Goal: Transaction & Acquisition: Purchase product/service

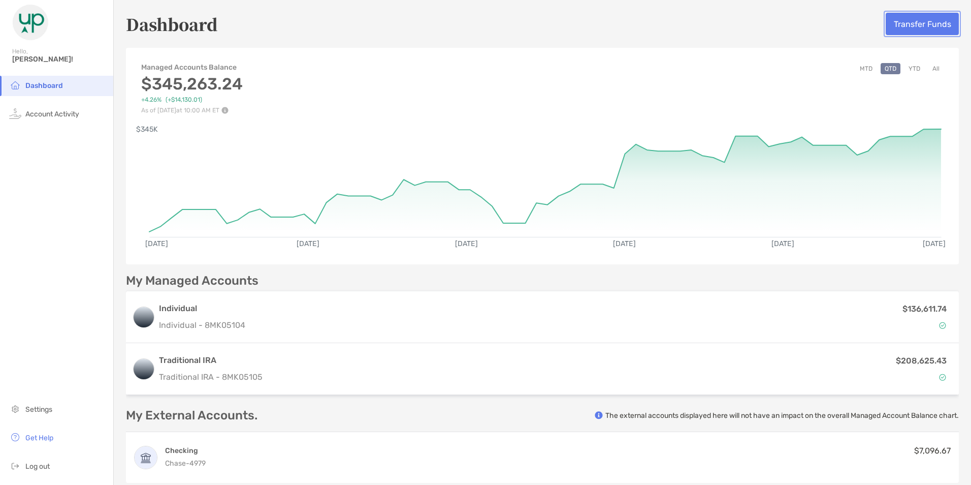
click at [916, 22] on button "Transfer Funds" at bounding box center [922, 24] width 73 height 22
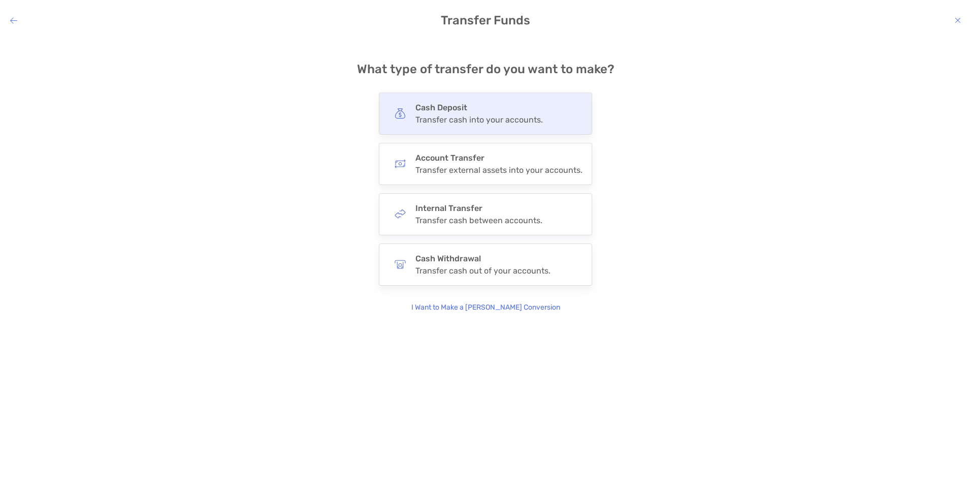
click at [456, 114] on div "Cash Deposit Transfer cash into your accounts." at bounding box center [479, 114] width 127 height 22
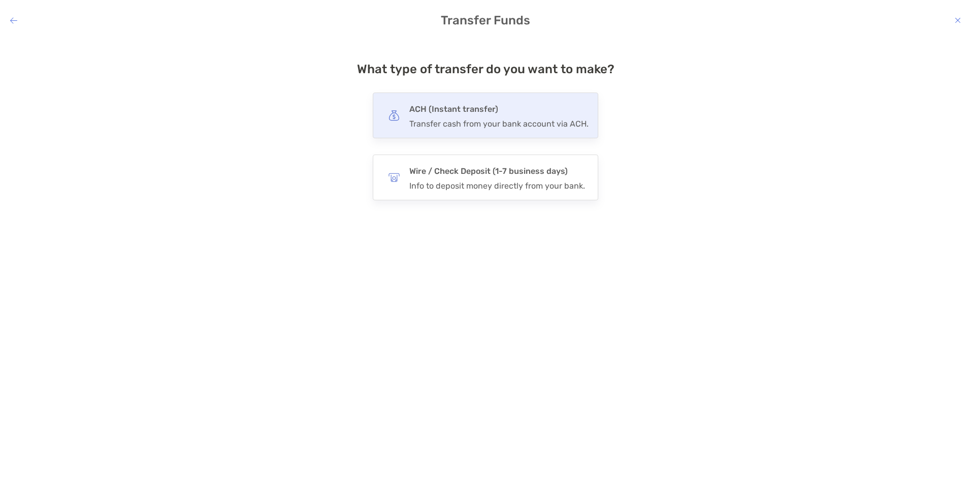
click at [460, 110] on h4 "ACH (Instant transfer)" at bounding box center [498, 109] width 179 height 14
click at [0, 0] on input "***" at bounding box center [0, 0] width 0 height 0
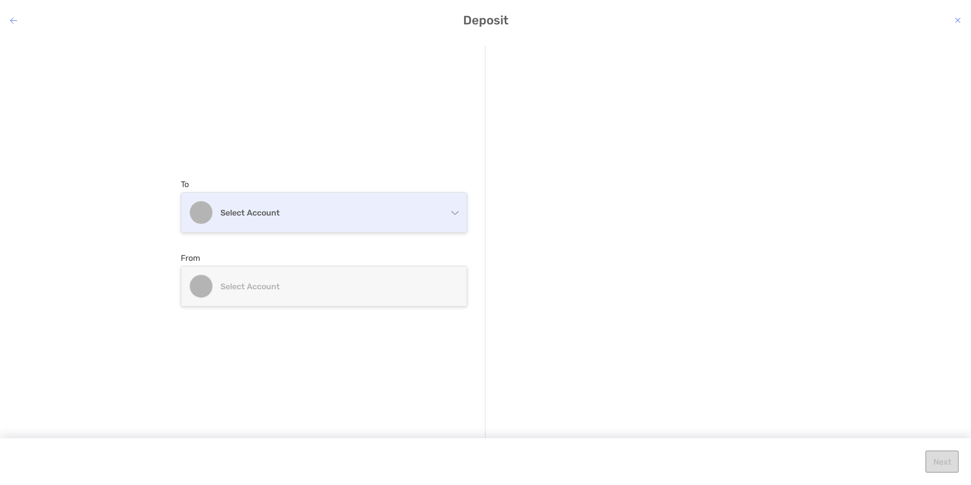
click at [301, 217] on div "Select account" at bounding box center [323, 213] width 285 height 40
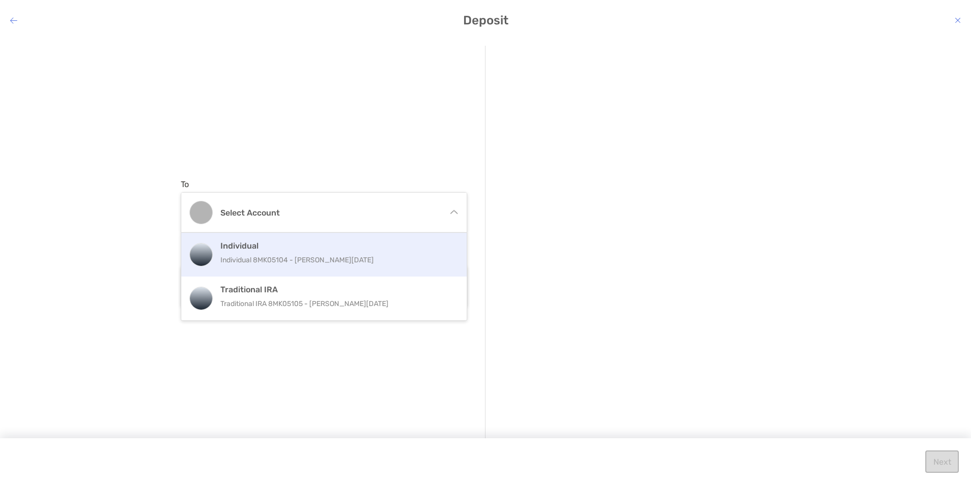
click at [264, 254] on p "Individual 8MK05104 - [PERSON_NAME][DATE]" at bounding box center [334, 259] width 229 height 13
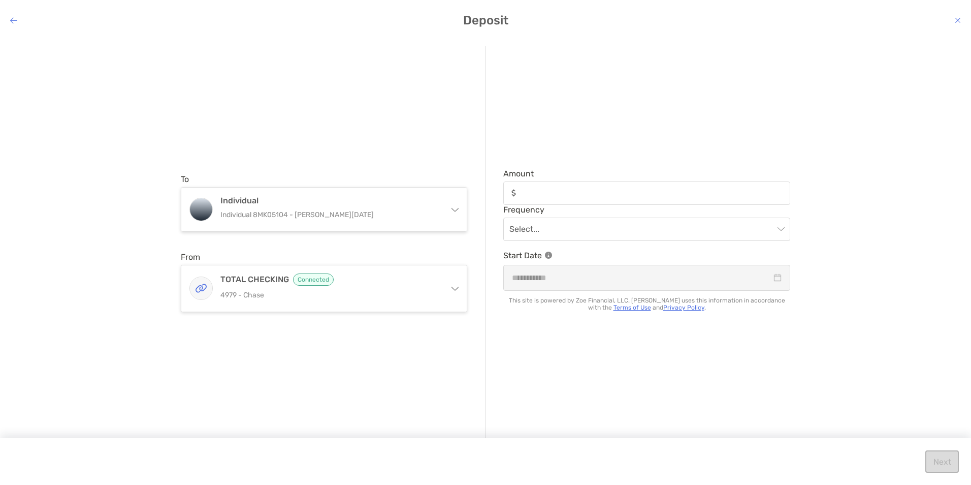
drag, startPoint x: 533, startPoint y: 182, endPoint x: 533, endPoint y: 188, distance: 6.1
click at [533, 183] on div "modal" at bounding box center [646, 192] width 287 height 23
click at [533, 188] on input "Amount" at bounding box center [655, 192] width 269 height 9
click at [534, 188] on input "Amount" at bounding box center [655, 192] width 269 height 9
click at [527, 194] on input "Amount" at bounding box center [655, 192] width 269 height 9
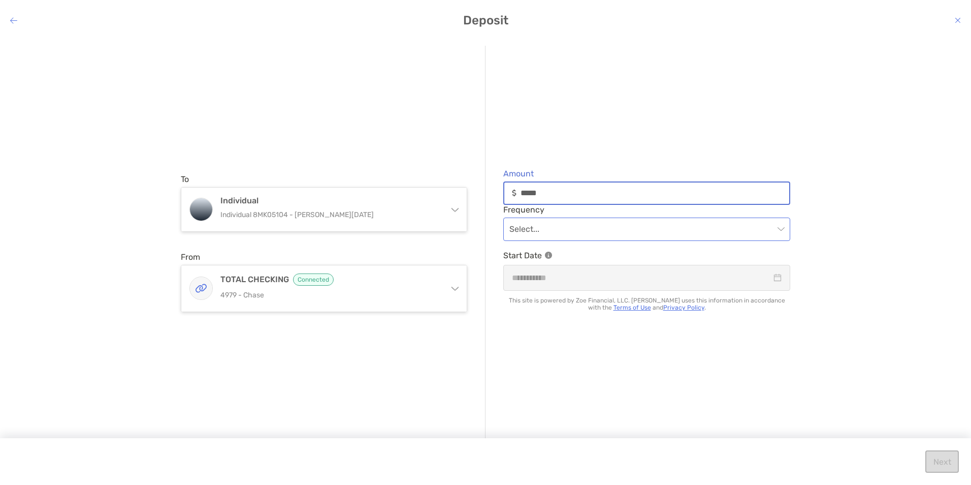
type input "*****"
click at [552, 229] on input "modal" at bounding box center [641, 229] width 265 height 22
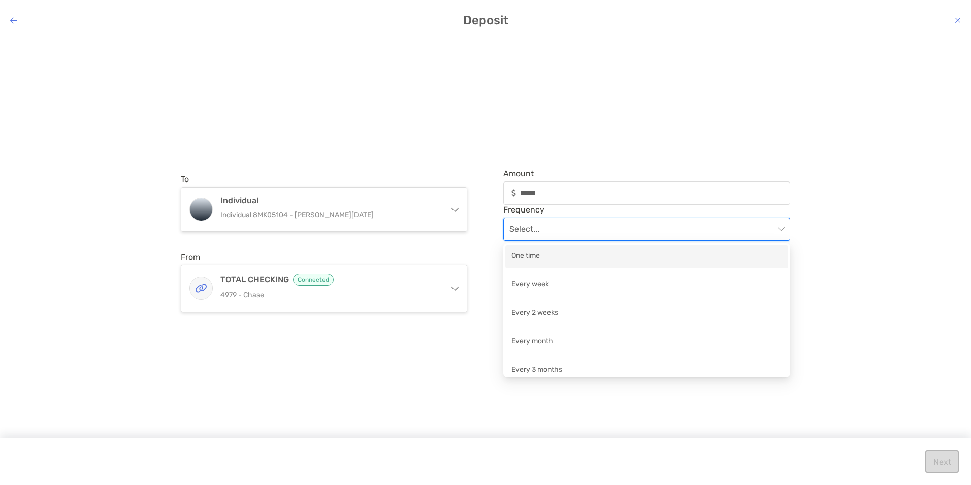
click at [543, 252] on div "One time" at bounding box center [647, 256] width 271 height 13
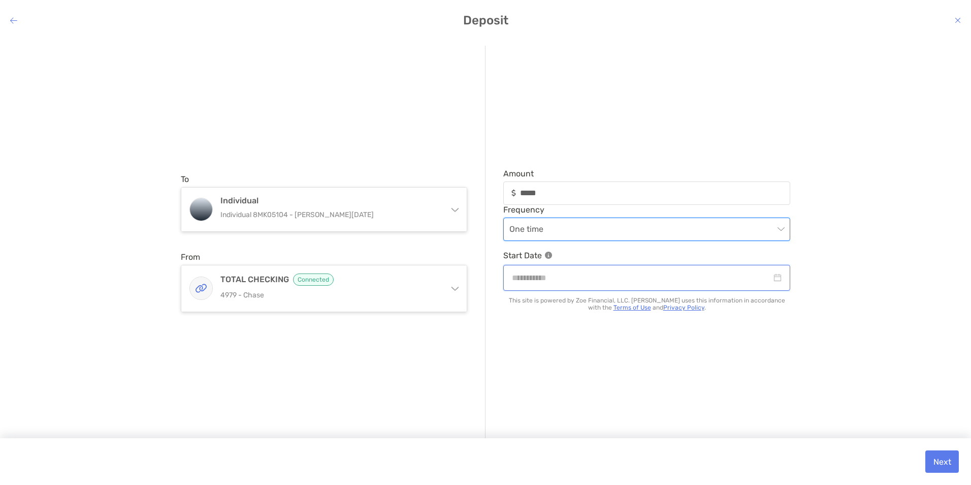
click at [546, 274] on input "modal" at bounding box center [642, 277] width 260 height 13
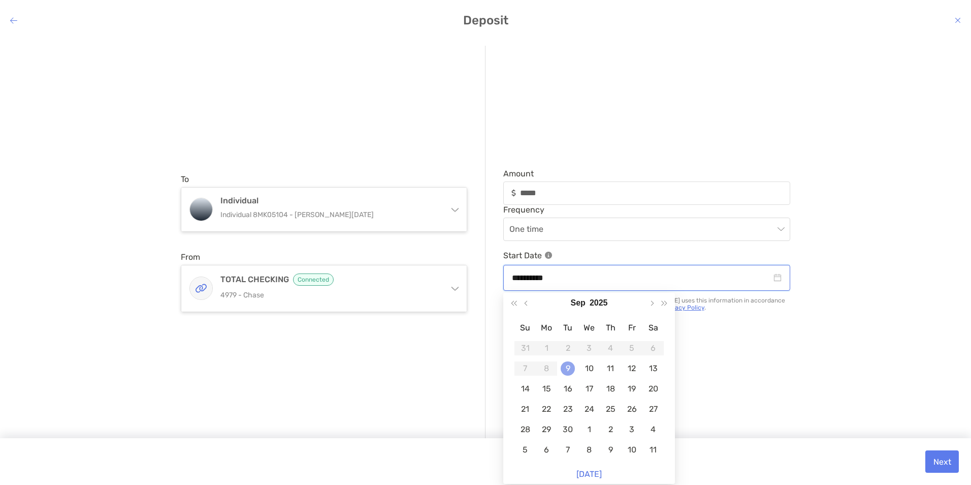
type input "**********"
click at [569, 367] on div "9" at bounding box center [568, 368] width 14 height 14
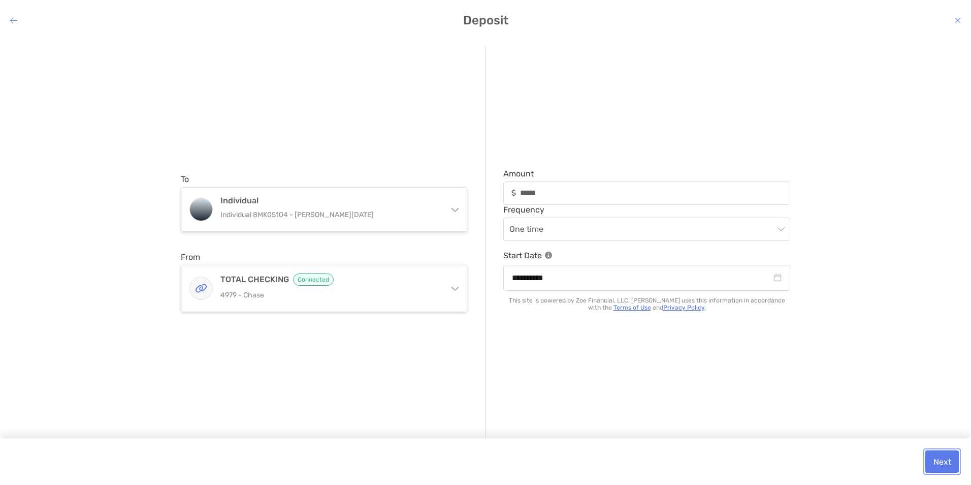
click at [942, 459] on button "Next" at bounding box center [942, 461] width 34 height 22
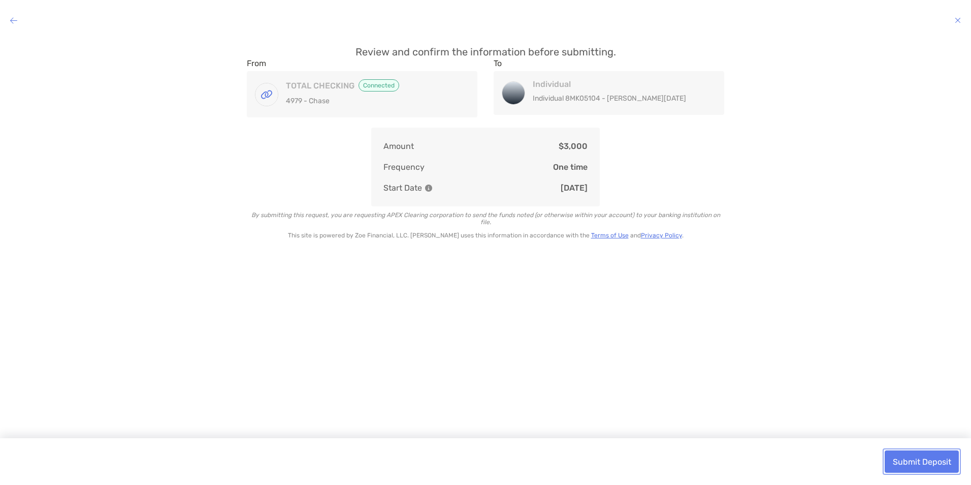
click at [919, 458] on button "Submit Deposit" at bounding box center [922, 461] width 74 height 22
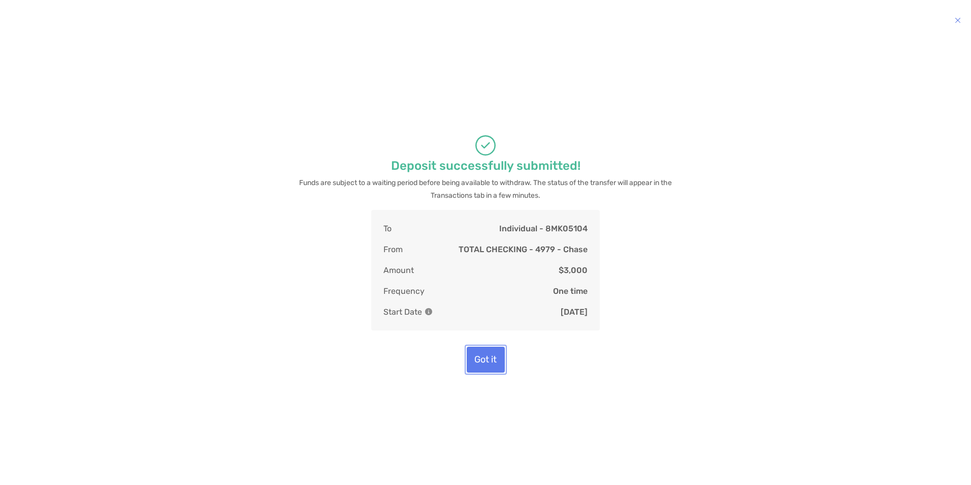
click at [484, 363] on button "Got it" at bounding box center [486, 359] width 38 height 26
